Goal: Use online tool/utility: Utilize a website feature to perform a specific function

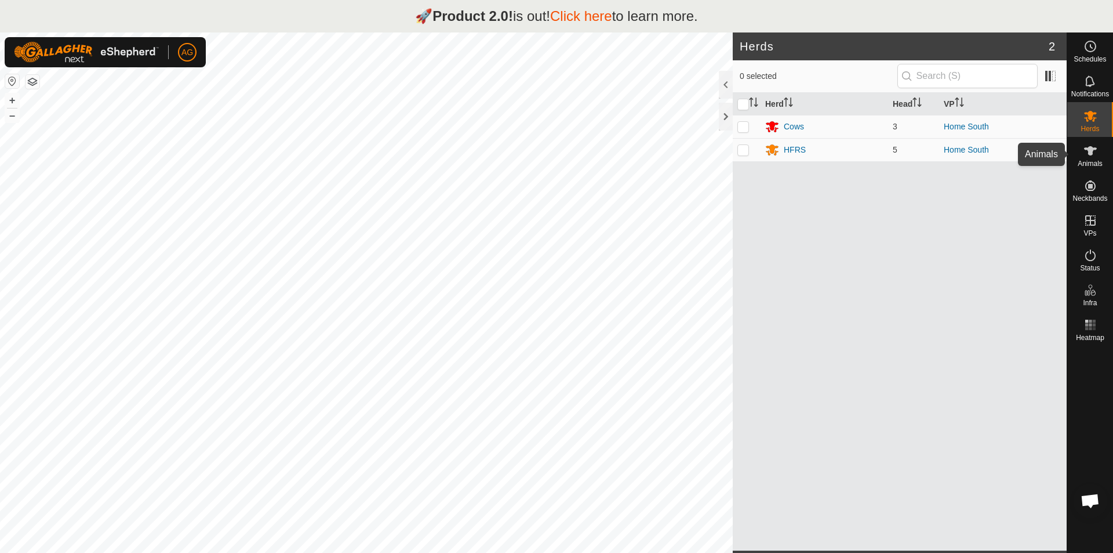
click at [1092, 155] on icon at bounding box center [1090, 150] width 13 height 9
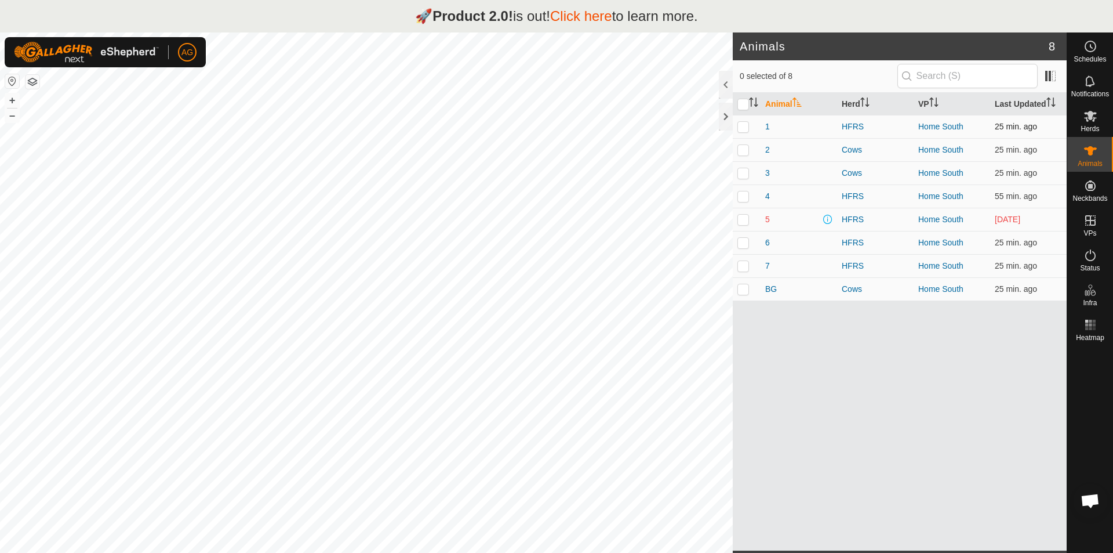
click at [743, 127] on p-checkbox at bounding box center [744, 126] width 12 height 9
checkbox input "true"
drag, startPoint x: 1091, startPoint y: 196, endPoint x: 1097, endPoint y: 189, distance: 9.1
click at [1098, 189] on es-neckbands-svg-icon at bounding box center [1090, 185] width 21 height 19
click at [1084, 230] on span "VPs" at bounding box center [1090, 233] width 13 height 7
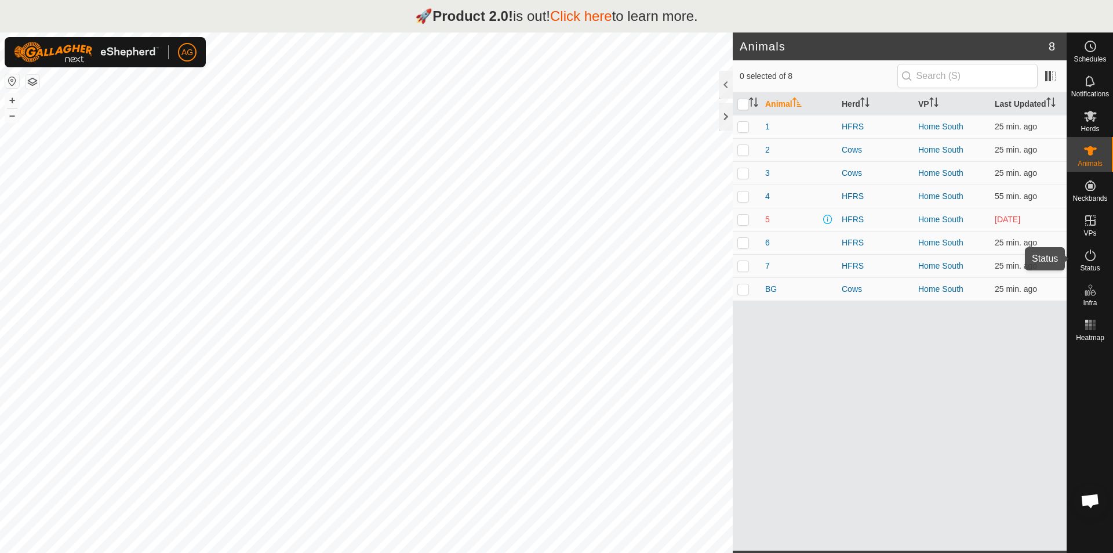
click at [1086, 263] on es-activation-svg-icon at bounding box center [1090, 255] width 21 height 19
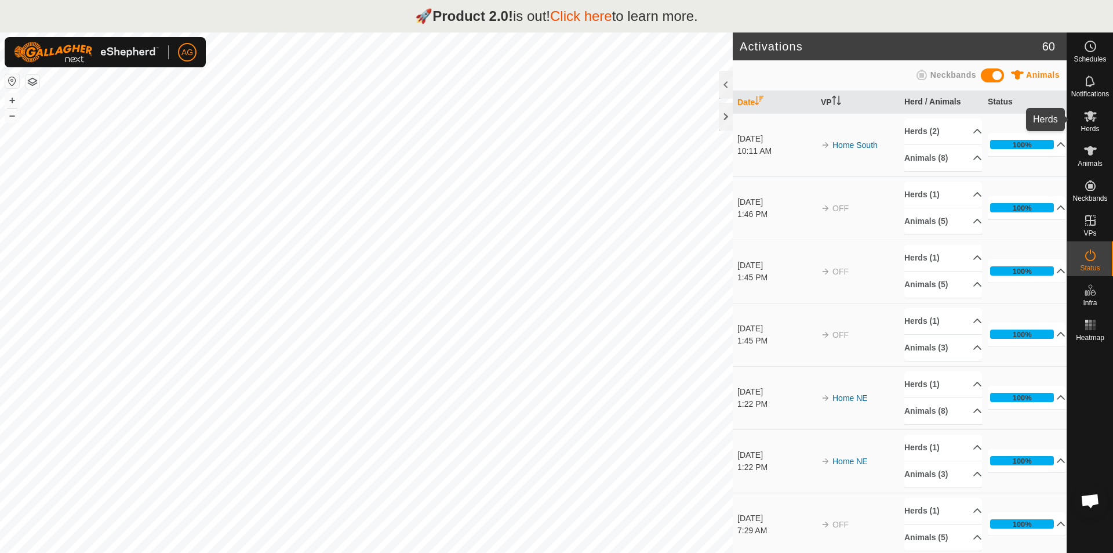
click at [1091, 122] on icon at bounding box center [1091, 116] width 14 height 14
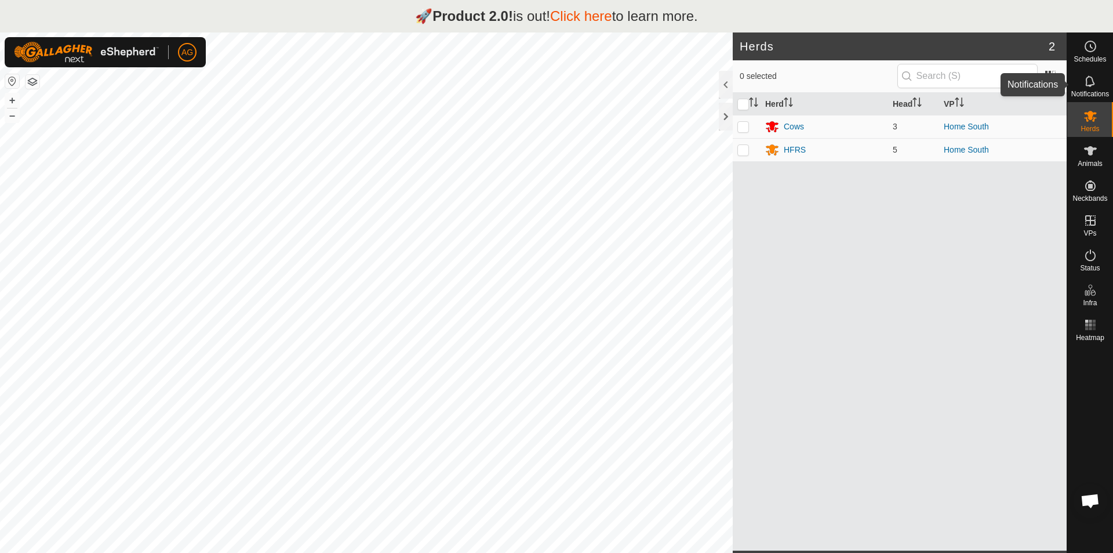
click at [1094, 90] on span "Notifications" at bounding box center [1091, 93] width 38 height 7
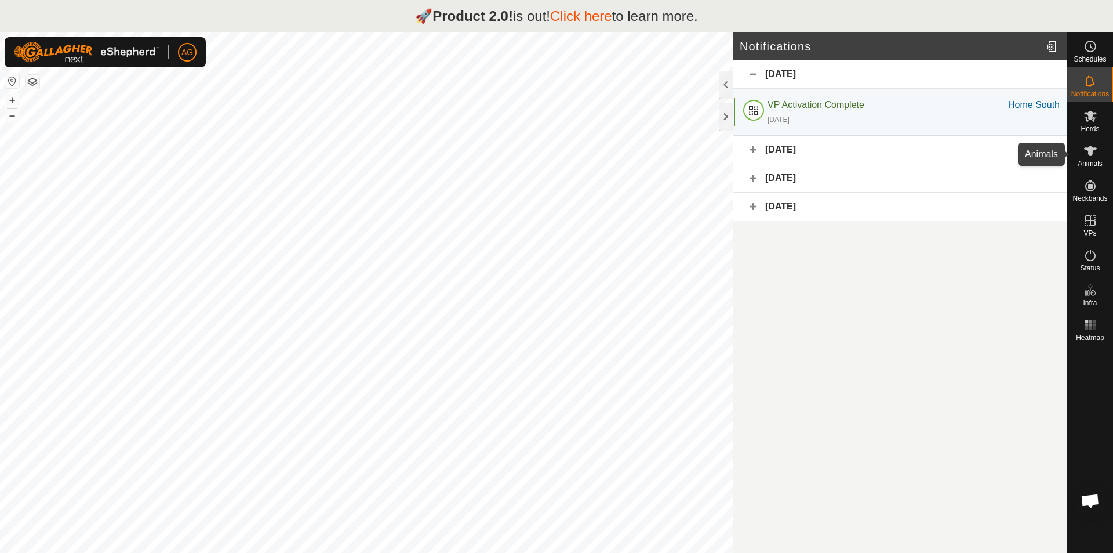
click at [1091, 154] on icon at bounding box center [1090, 150] width 13 height 9
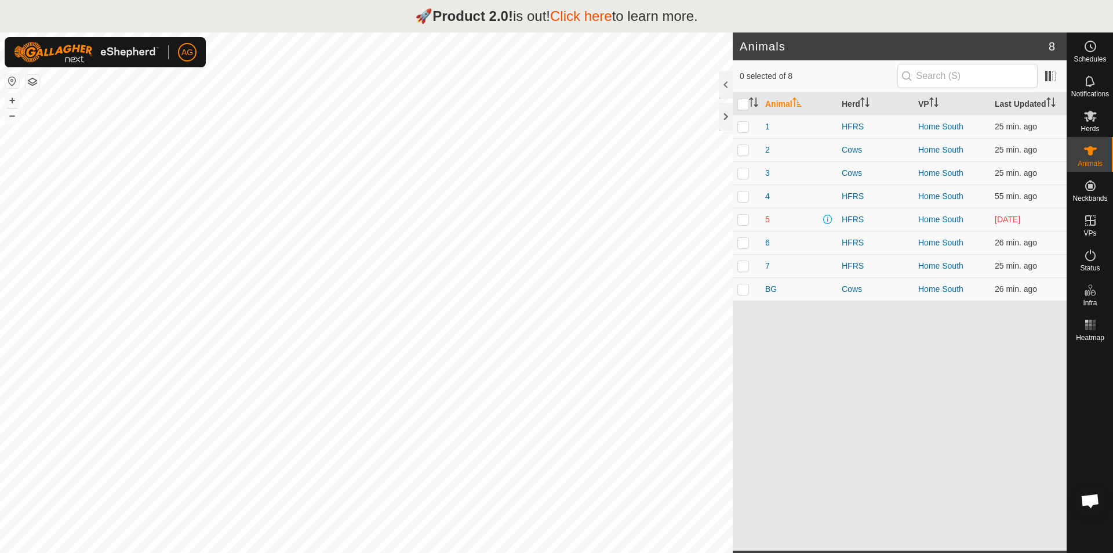
click at [593, 19] on link "Click here" at bounding box center [581, 16] width 62 height 16
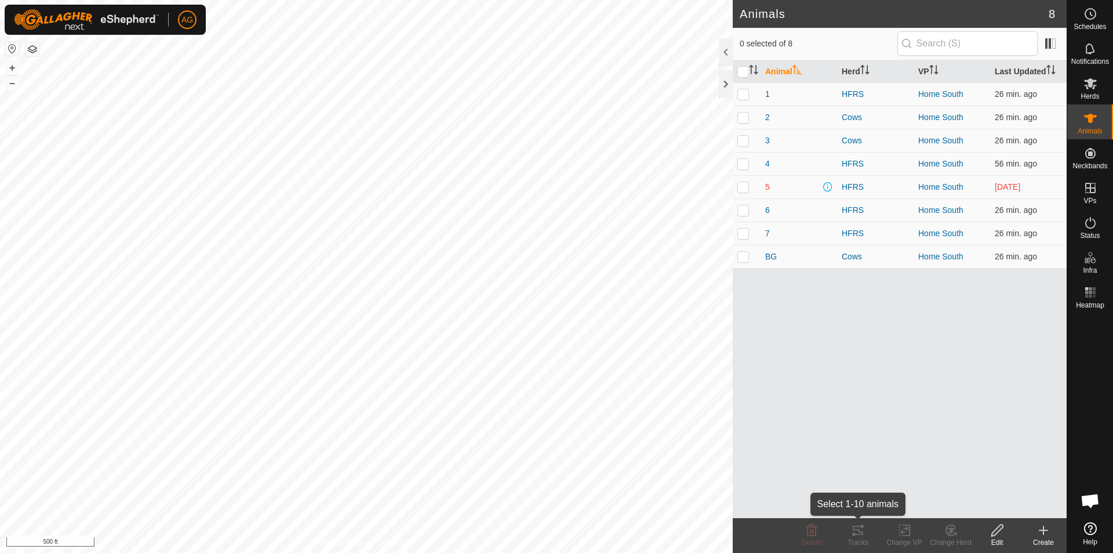
click at [864, 539] on div "Tracks" at bounding box center [858, 542] width 46 height 10
click at [749, 97] on p-checkbox at bounding box center [744, 93] width 12 height 9
checkbox input "true"
click at [856, 534] on icon at bounding box center [858, 529] width 10 height 9
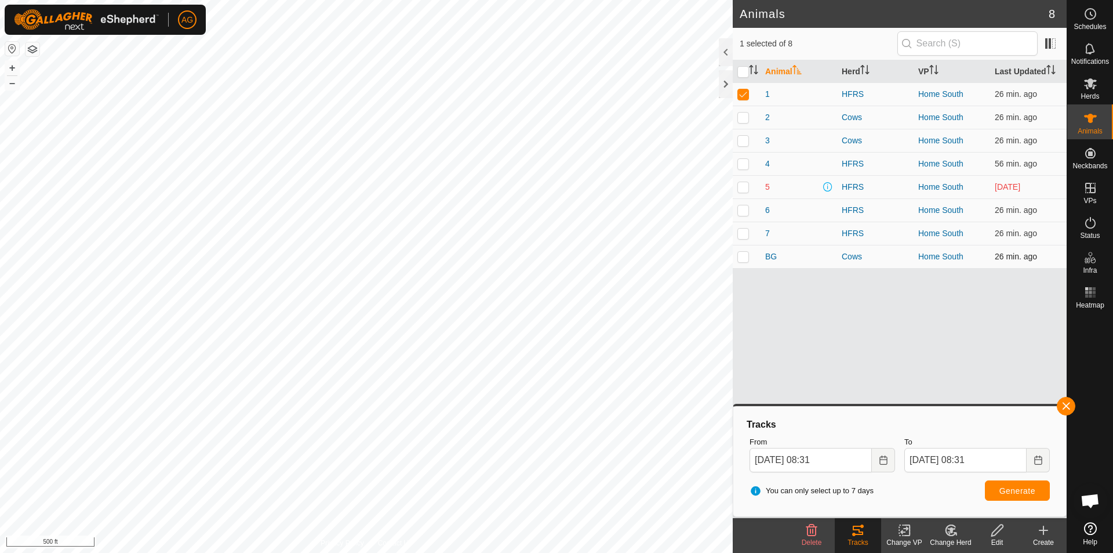
click at [742, 255] on p-checkbox at bounding box center [744, 256] width 12 height 9
checkbox input "true"
click at [1022, 493] on span "Generate" at bounding box center [1018, 490] width 36 height 9
click at [742, 94] on p-checkbox at bounding box center [744, 93] width 12 height 9
checkbox input "false"
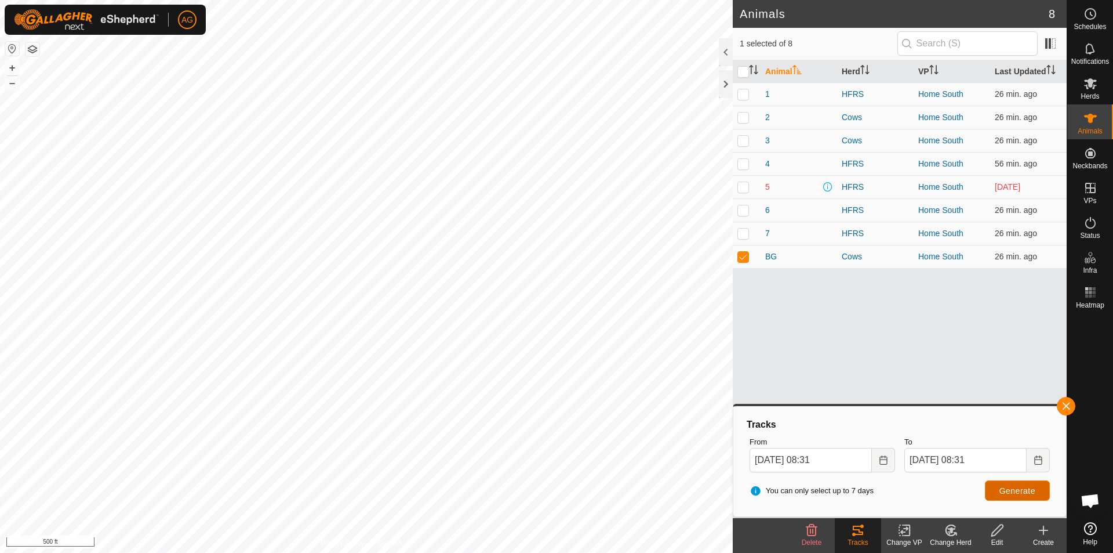
click at [1018, 492] on span "Generate" at bounding box center [1018, 490] width 36 height 9
